Goal: Task Accomplishment & Management: Use online tool/utility

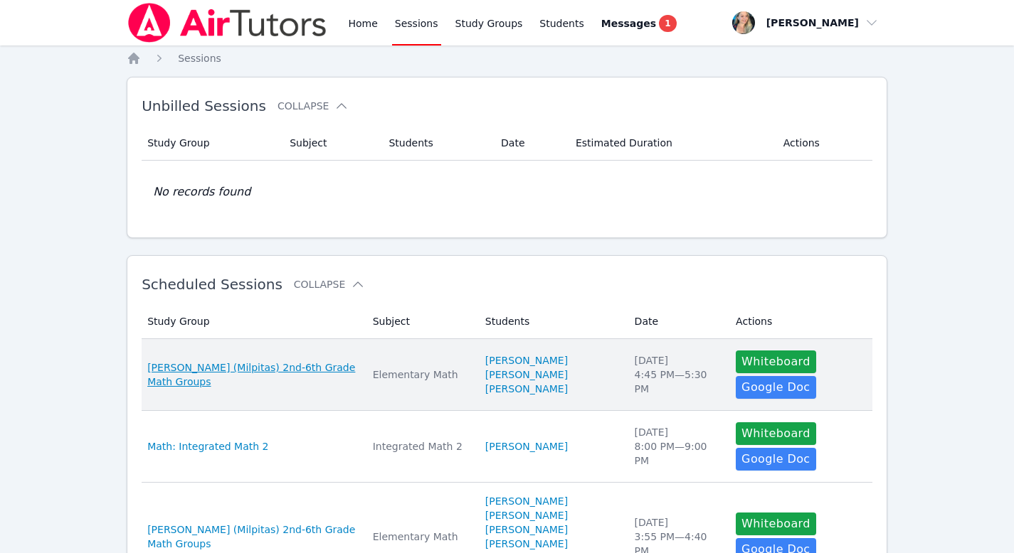
click at [260, 363] on span "[PERSON_NAME] (Milpitas) 2nd-6th Grade Math Groups" at bounding box center [251, 375] width 208 height 28
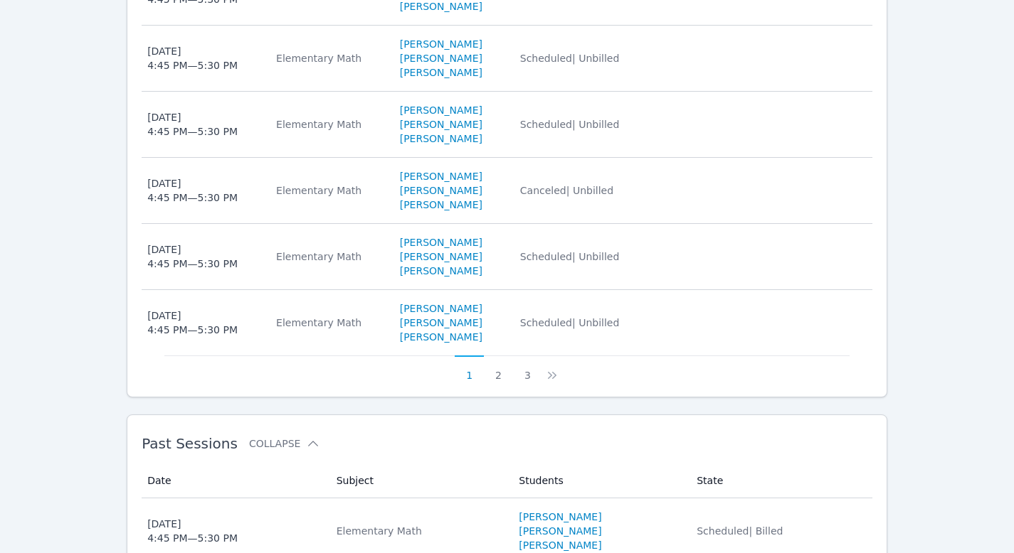
scroll to position [980, 0]
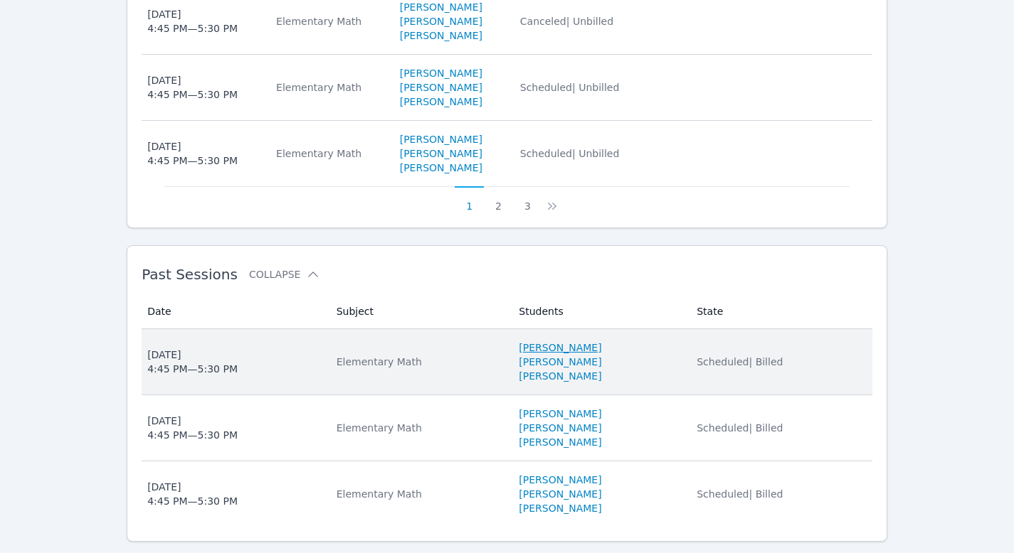
click at [544, 341] on link "[PERSON_NAME]" at bounding box center [560, 348] width 83 height 14
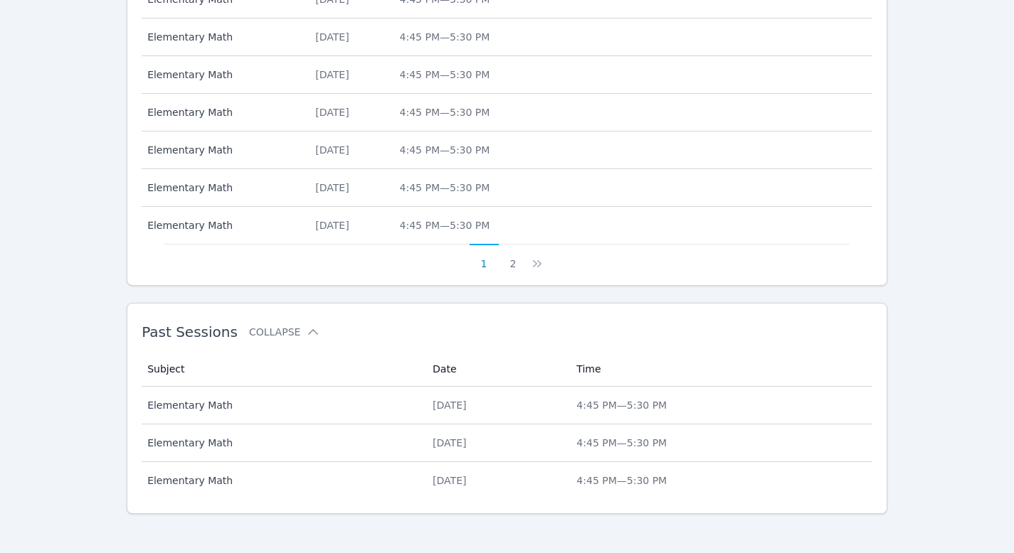
scroll to position [657, 0]
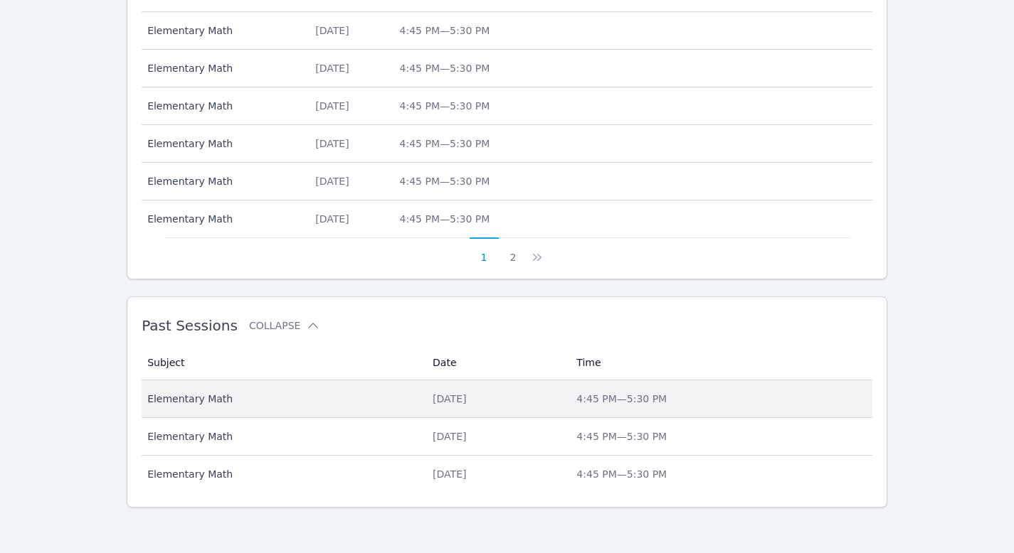
click at [424, 408] on td "Date [DATE]" at bounding box center [496, 400] width 144 height 38
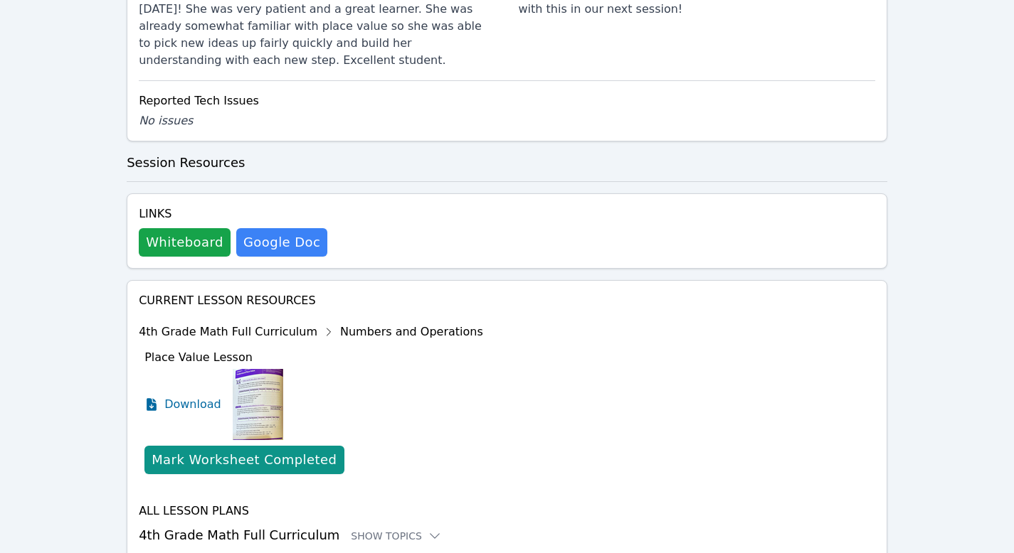
scroll to position [691, 0]
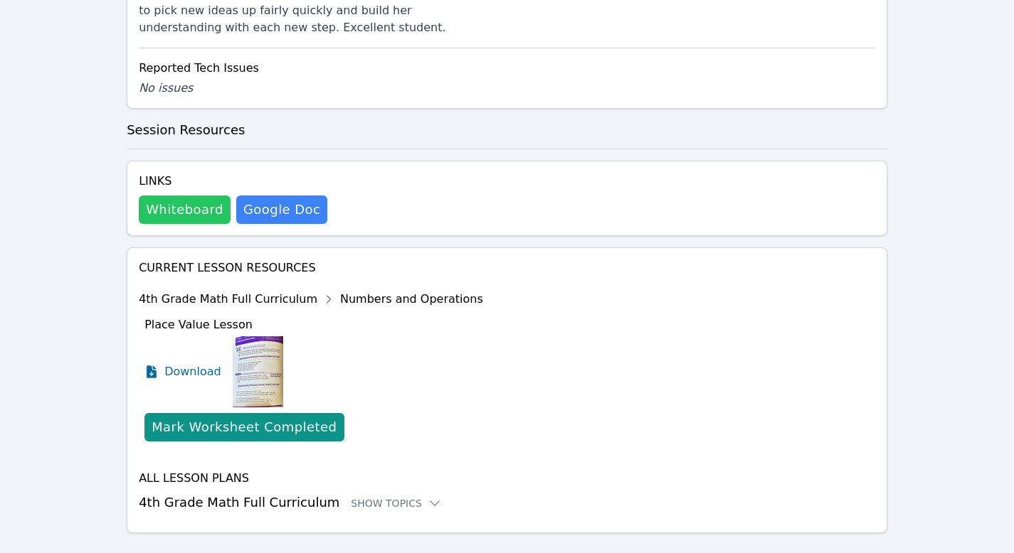
click at [190, 196] on button "Whiteboard" at bounding box center [185, 210] width 92 height 28
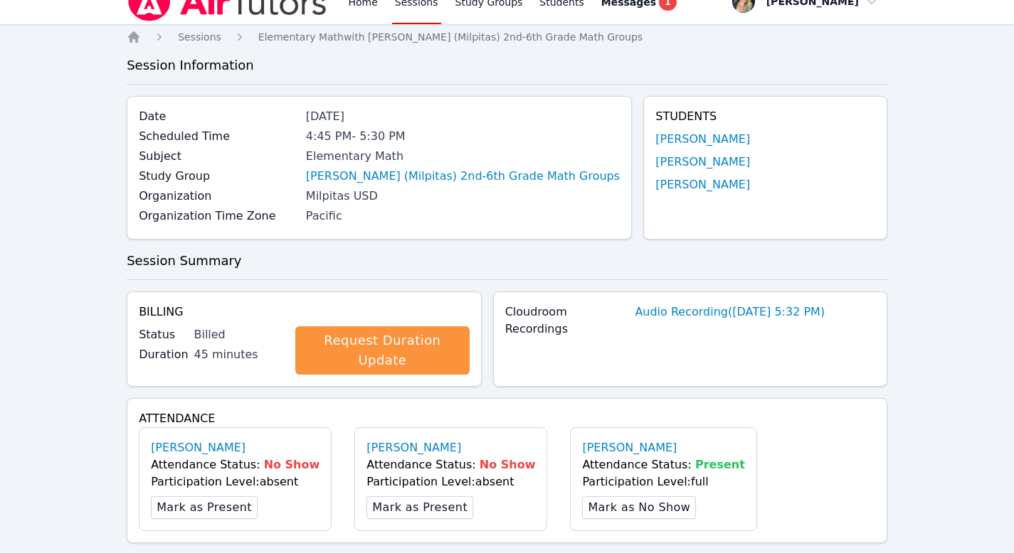
scroll to position [0, 0]
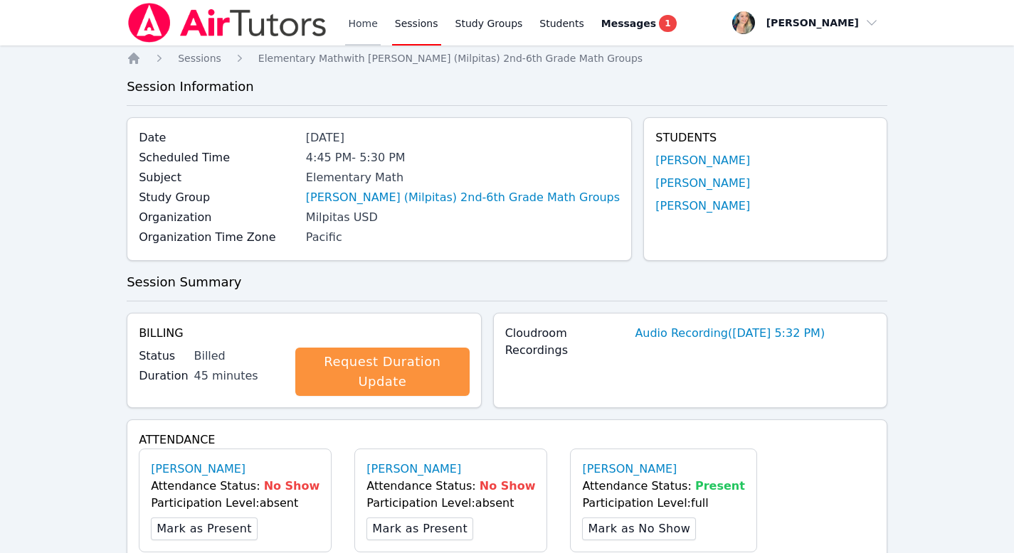
click at [351, 32] on link "Home" at bounding box center [362, 23] width 35 height 46
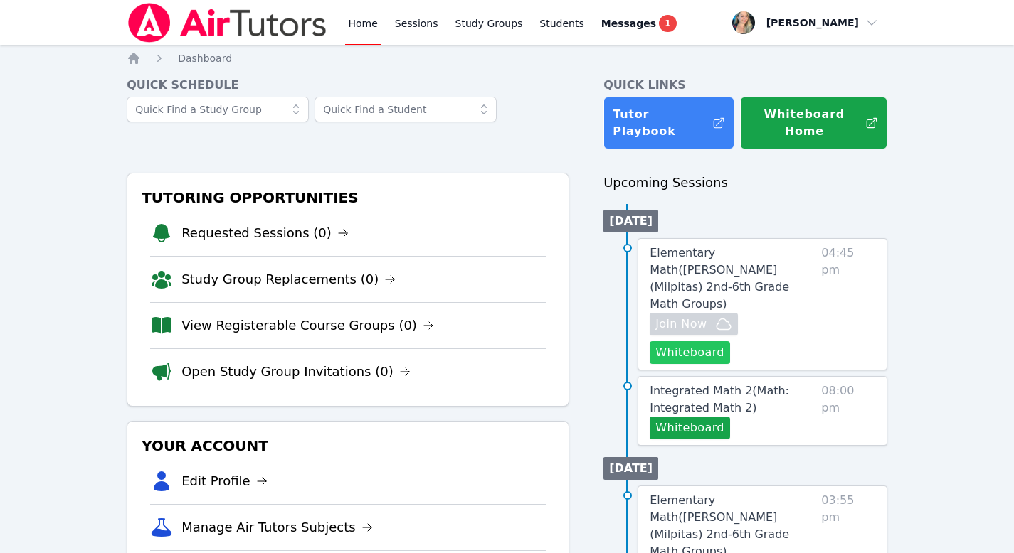
click at [670, 341] on button "Whiteboard" at bounding box center [689, 352] width 80 height 23
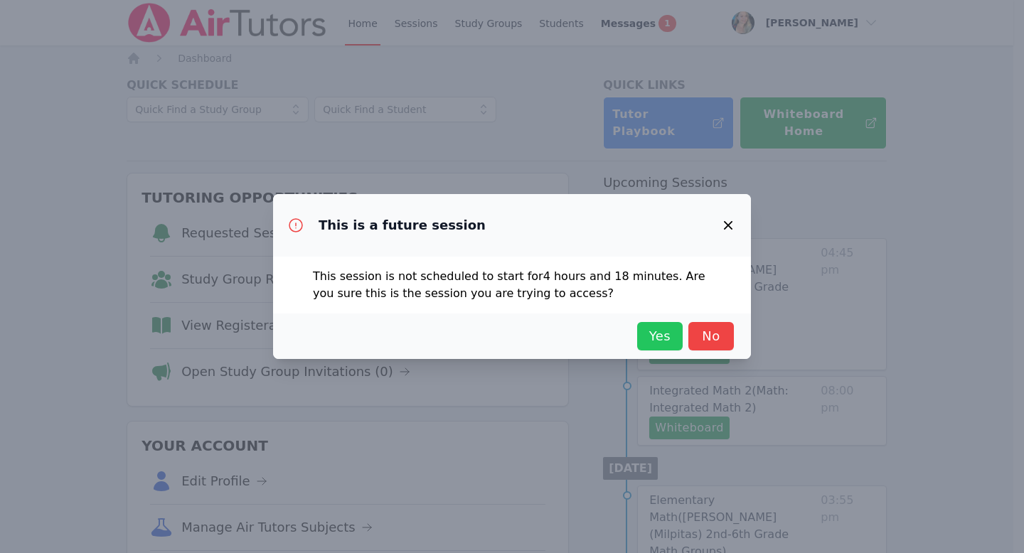
click at [653, 330] on span "Yes" at bounding box center [659, 337] width 31 height 20
